Goal: Find specific fact: Find specific fact

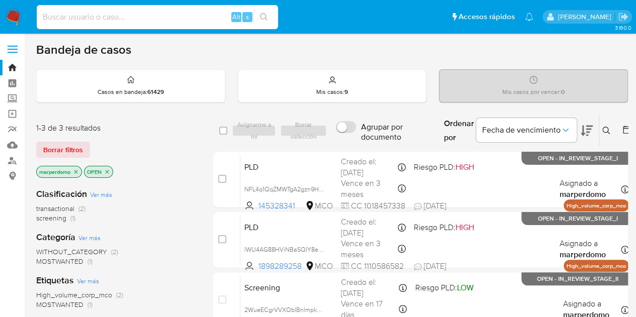
click at [148, 17] on input at bounding box center [157, 17] width 241 height 13
paste input "787257404"
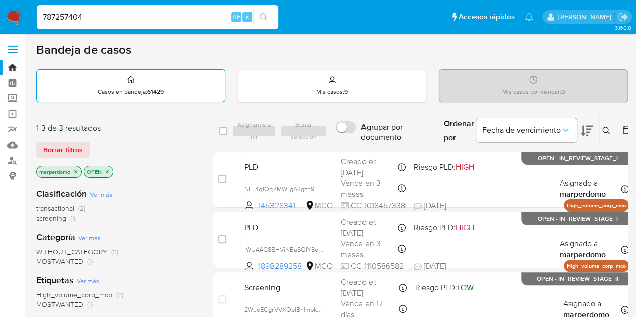
type input "787257404"
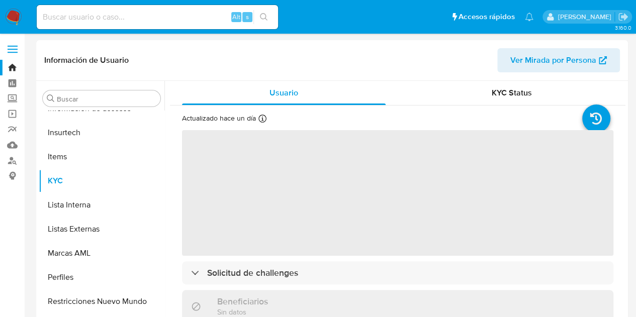
scroll to position [425, 0]
select select "10"
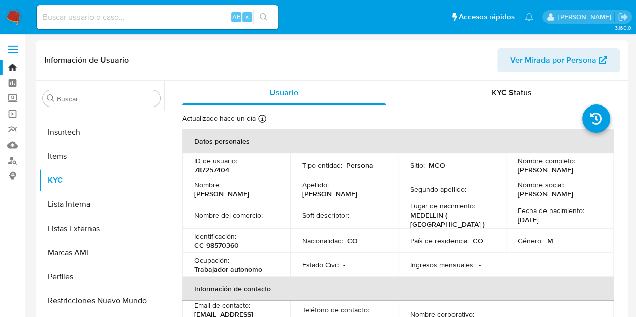
click at [226, 246] on p "CC 98570360" at bounding box center [216, 245] width 45 height 9
copy p "98570360"
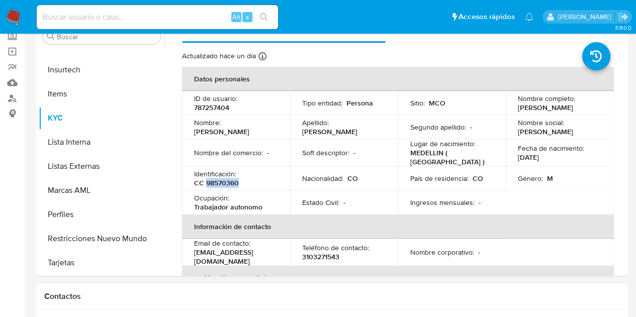
scroll to position [58, 0]
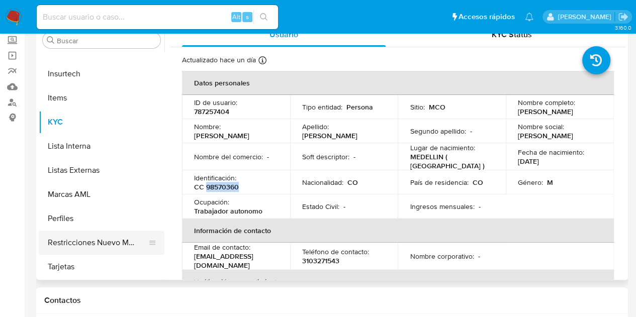
click at [105, 246] on button "Restricciones Nuevo Mundo" at bounding box center [98, 243] width 118 height 24
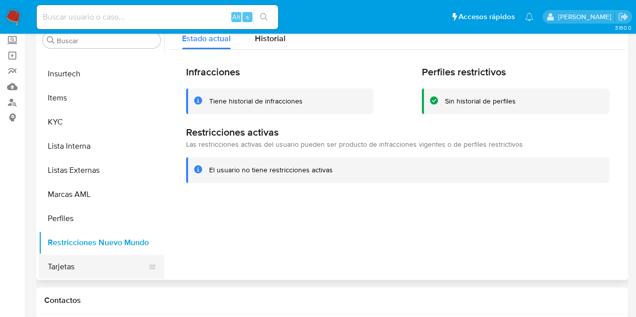
click at [82, 268] on button "Tarjetas" at bounding box center [98, 267] width 118 height 24
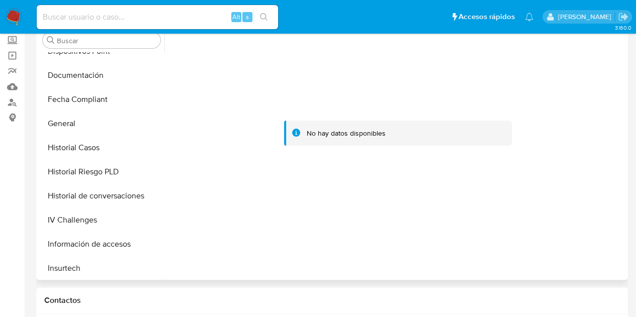
scroll to position [221, 0]
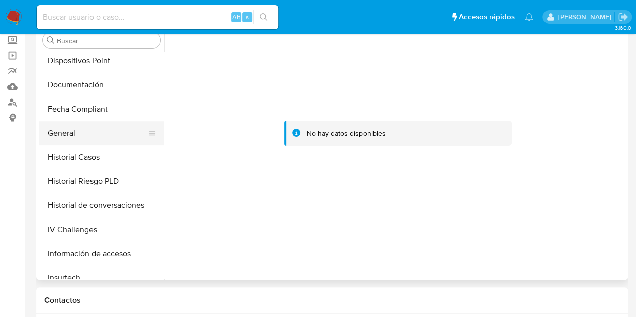
click at [90, 132] on button "General" at bounding box center [98, 133] width 118 height 24
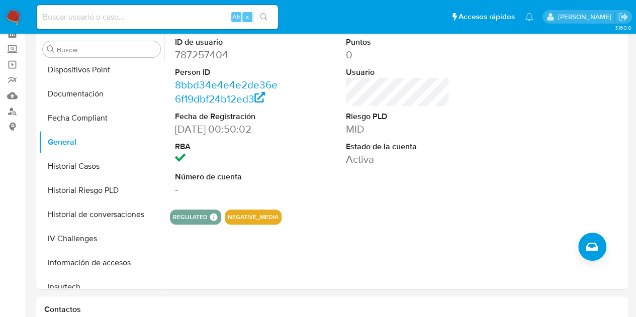
scroll to position [0, 0]
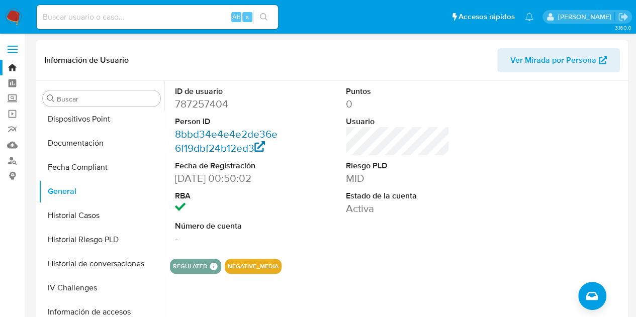
click at [201, 147] on link "8bbd34e4e4e2de36e6f19dbf24b12ed3" at bounding box center [226, 141] width 103 height 29
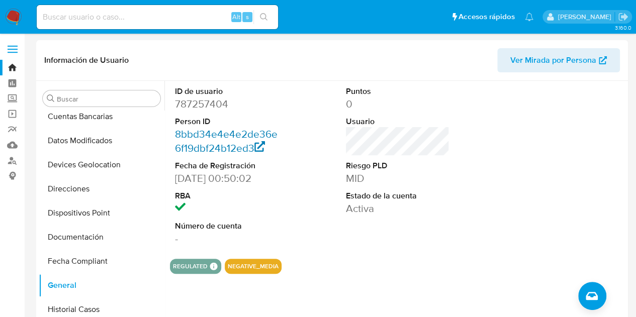
scroll to position [119, 0]
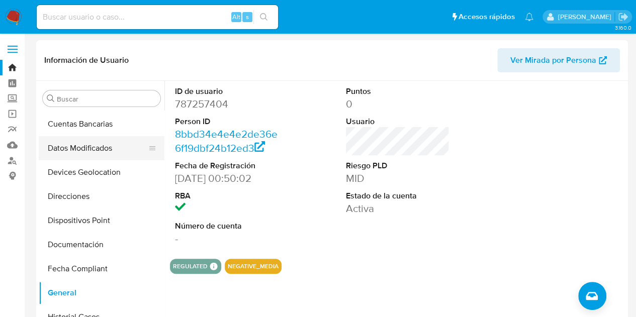
click at [99, 152] on button "Datos Modificados" at bounding box center [98, 148] width 118 height 24
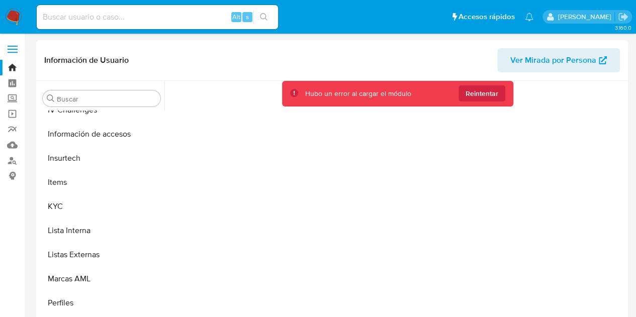
scroll to position [425, 0]
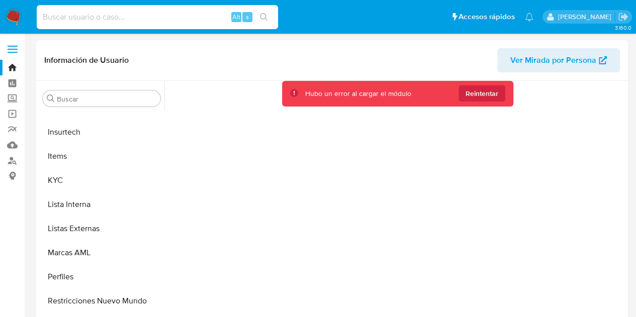
click at [144, 17] on input at bounding box center [157, 17] width 241 height 13
paste input "98570360"
type input "98570360"
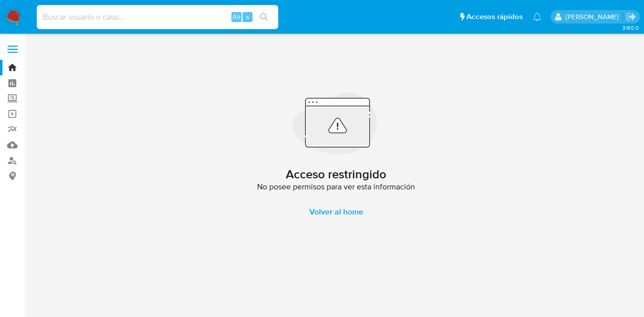
click at [198, 15] on input at bounding box center [157, 17] width 241 height 13
paste input "787257404"
type input "787257404"
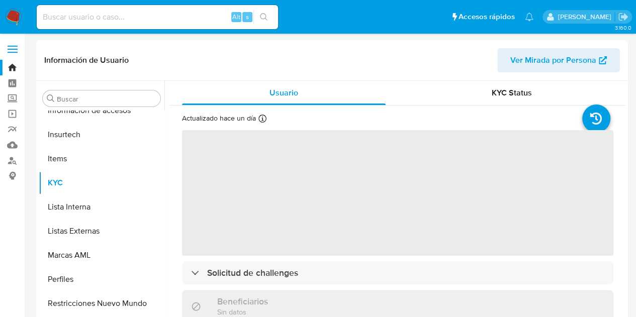
scroll to position [425, 0]
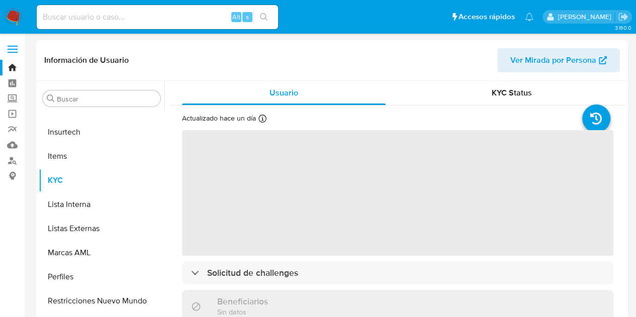
select select "10"
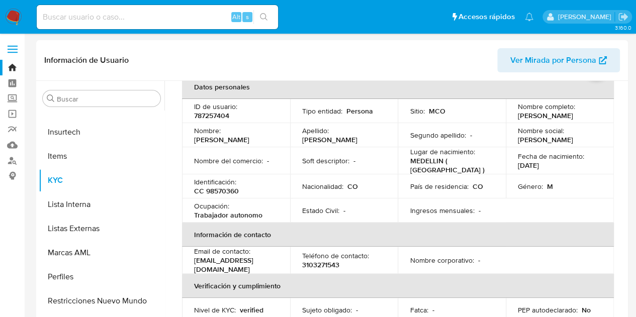
scroll to position [61, 0]
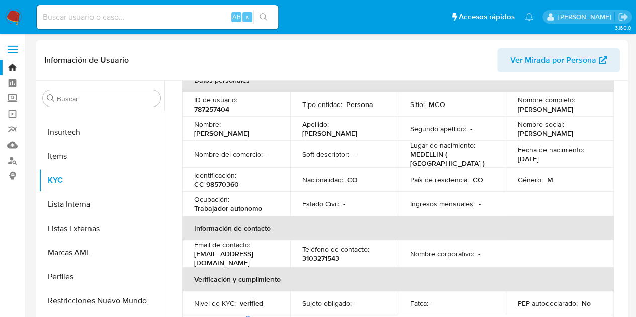
click at [539, 158] on p "05/05/1975" at bounding box center [528, 158] width 21 height 9
copy p "1975"
